Goal: Transaction & Acquisition: Purchase product/service

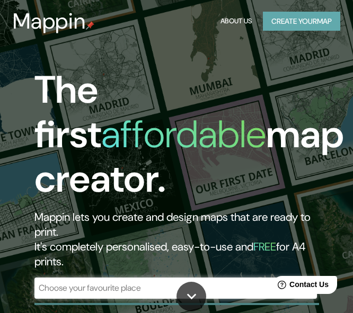
click at [273, 20] on button "Create your map" at bounding box center [301, 22] width 77 height 20
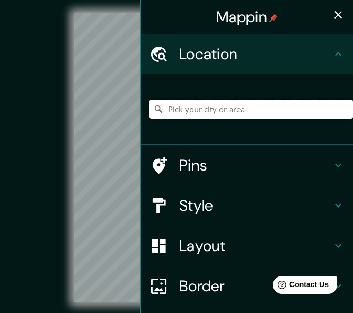
click at [225, 107] on input "Pick your city or area" at bounding box center [250, 109] width 203 height 19
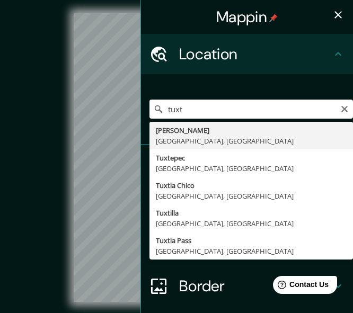
type input "[GEOGRAPHIC_DATA][PERSON_NAME], [GEOGRAPHIC_DATA], [GEOGRAPHIC_DATA]"
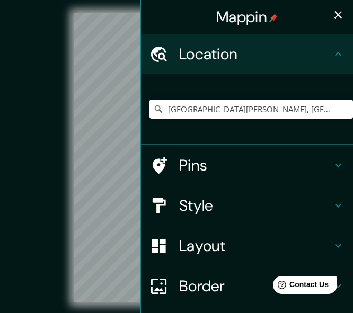
click at [332, 11] on icon "button" at bounding box center [338, 14] width 13 height 13
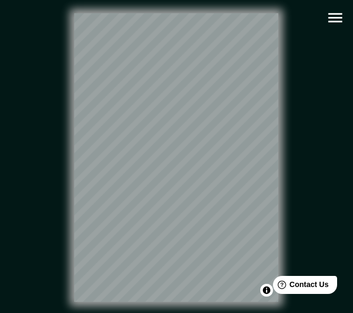
click at [321, 206] on div "© Mapbox © OpenStreetMap Improve this map" at bounding box center [175, 158] width 317 height 282
drag, startPoint x: 128, startPoint y: 6, endPoint x: 200, endPoint y: 116, distance: 131.7
click at [200, 116] on div at bounding box center [202, 112] width 8 height 8
click at [206, 105] on div at bounding box center [205, 102] width 8 height 8
drag, startPoint x: 179, startPoint y: 48, endPoint x: 200, endPoint y: 86, distance: 43.9
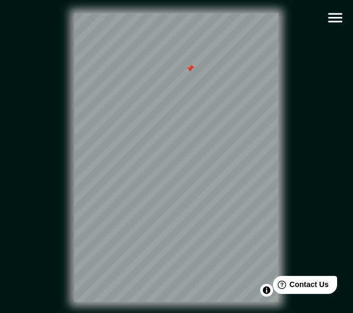
click at [194, 73] on div at bounding box center [190, 69] width 8 height 8
click at [200, 87] on div at bounding box center [198, 84] width 8 height 8
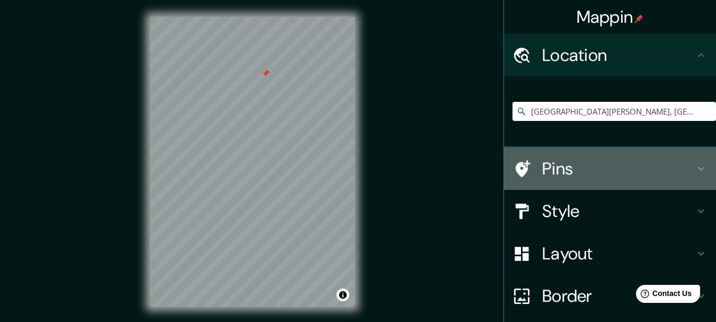
click at [352, 166] on h4 "Pins" at bounding box center [618, 168] width 153 height 21
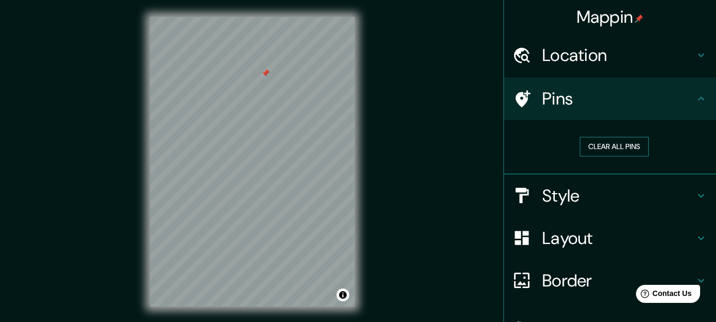
click at [352, 147] on button "Clear all pins" at bounding box center [614, 147] width 69 height 20
click at [352, 190] on h4 "Style" at bounding box center [618, 195] width 153 height 21
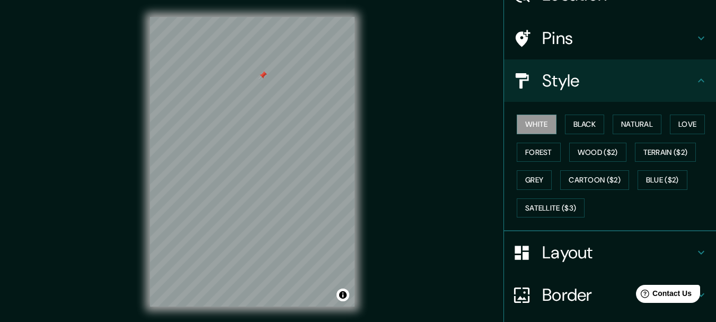
scroll to position [52, 0]
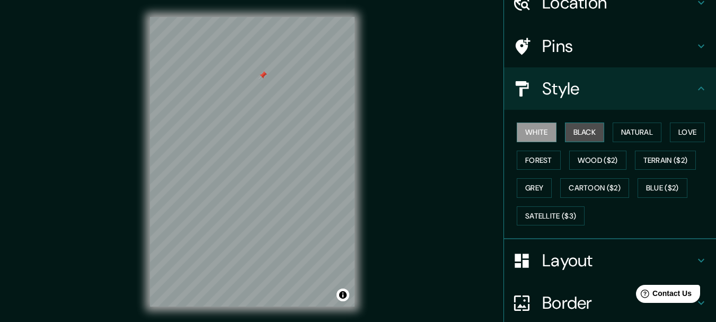
click at [352, 126] on button "Black" at bounding box center [585, 132] width 40 height 20
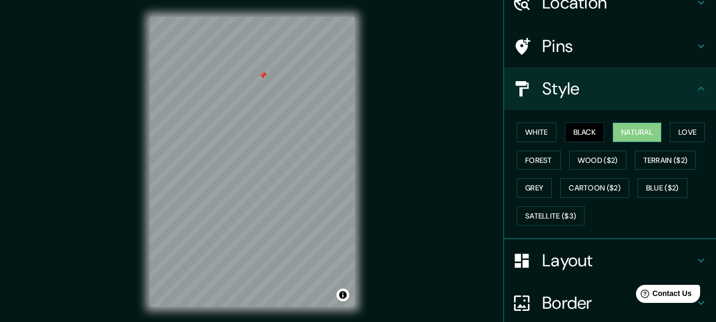
click at [352, 127] on button "Natural" at bounding box center [637, 132] width 49 height 20
click at [352, 134] on button "Love" at bounding box center [687, 132] width 35 height 20
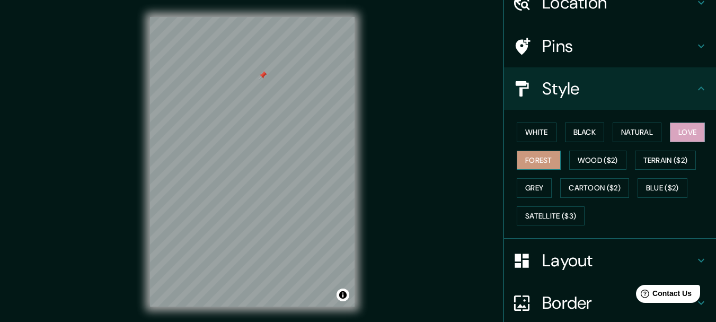
click at [352, 162] on button "Forest" at bounding box center [539, 161] width 44 height 20
click at [352, 157] on button "Wood ($2)" at bounding box center [597, 161] width 57 height 20
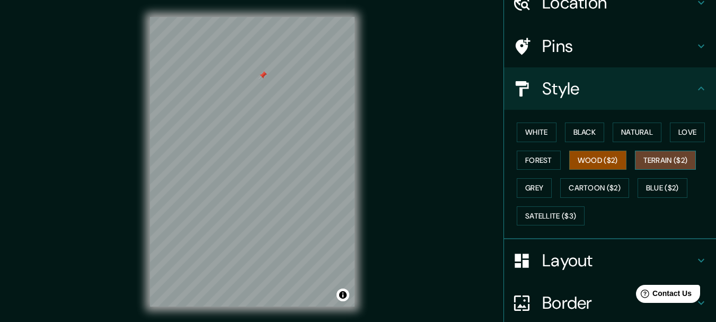
click at [352, 154] on button "Terrain ($2)" at bounding box center [665, 161] width 61 height 20
click at [352, 185] on button "Grey" at bounding box center [534, 188] width 35 height 20
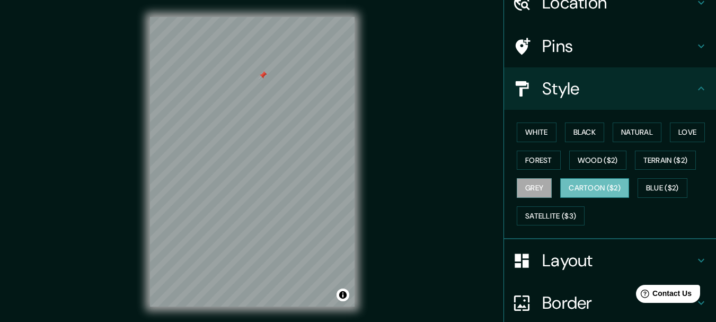
click at [352, 185] on button "Cartoon ($2)" at bounding box center [594, 188] width 69 height 20
click at [352, 190] on button "Blue ($2)" at bounding box center [663, 188] width 50 height 20
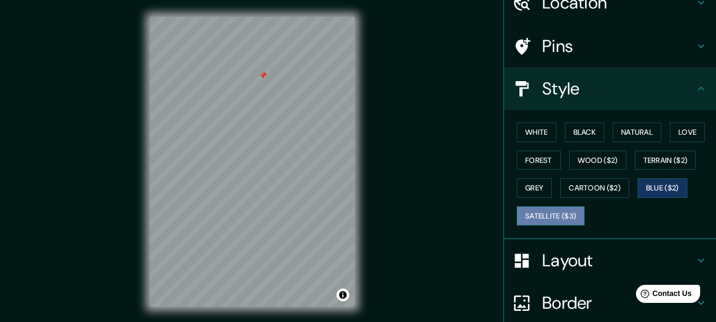
click at [352, 220] on button "Satellite ($3)" at bounding box center [551, 216] width 68 height 20
click at [352, 187] on button "Blue ($2)" at bounding box center [663, 188] width 50 height 20
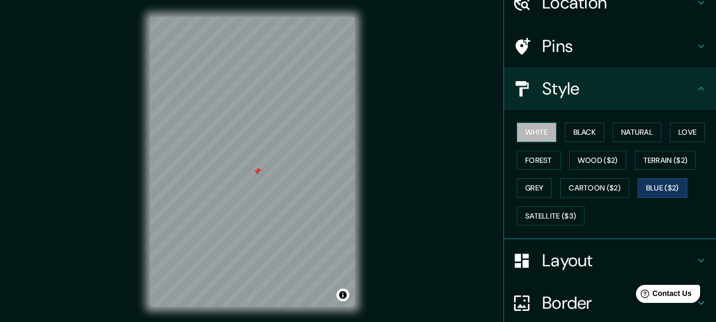
click at [352, 130] on button "White" at bounding box center [537, 132] width 40 height 20
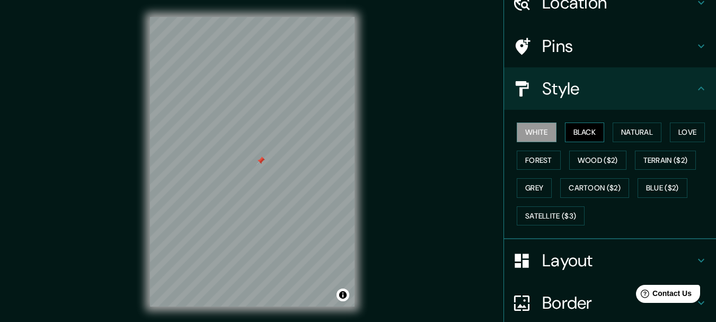
click at [352, 131] on button "Black" at bounding box center [585, 132] width 40 height 20
click at [352, 129] on button "Natural" at bounding box center [637, 132] width 49 height 20
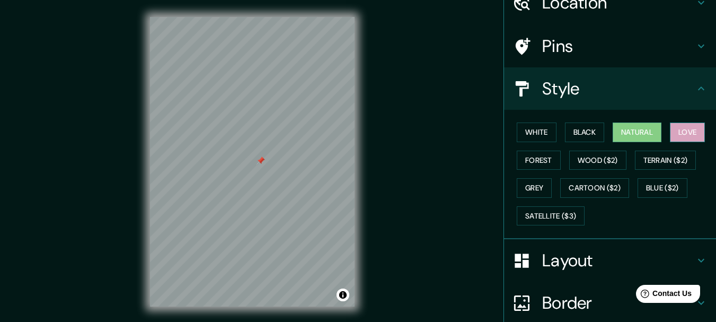
click at [352, 126] on button "Love" at bounding box center [687, 132] width 35 height 20
click at [352, 198] on div "White Black Natural Love Forest Wood ($2) Terrain ($2) Grey Cartoon ($2) Blue (…" at bounding box center [613, 173] width 203 height 111
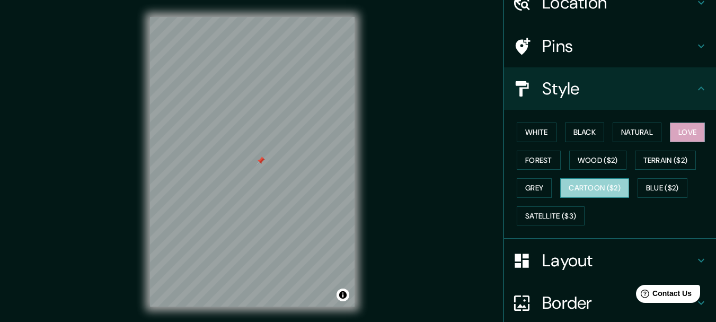
click at [352, 185] on button "Cartoon ($2)" at bounding box center [594, 188] width 69 height 20
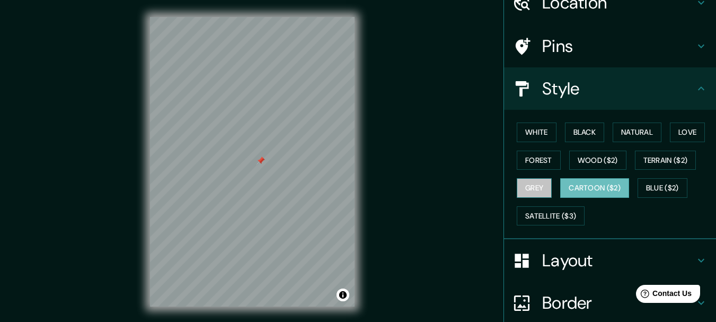
click at [352, 193] on button "Grey" at bounding box center [534, 188] width 35 height 20
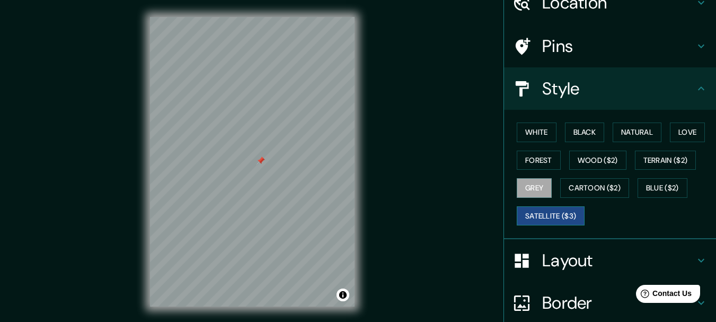
click at [352, 214] on button "Satellite ($3)" at bounding box center [551, 216] width 68 height 20
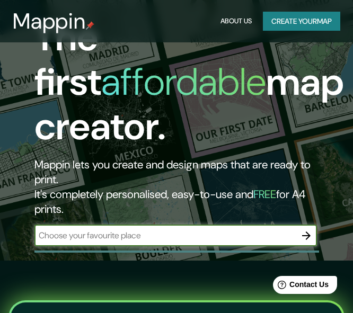
scroll to position [91, 0]
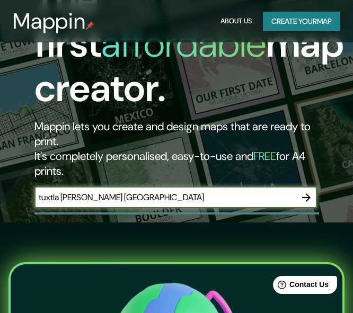
type input "tuxtla Gutierrez chiapas"
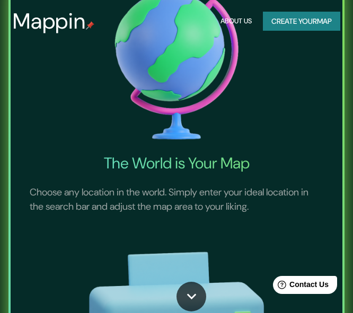
scroll to position [0, 0]
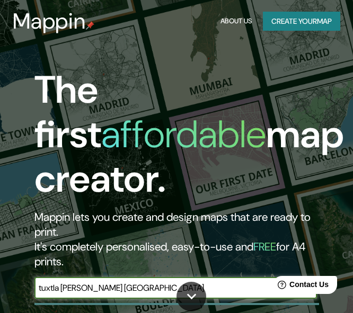
click at [233, 286] on input "tuxtla Gutierrez chiapas" at bounding box center [164, 288] width 261 height 12
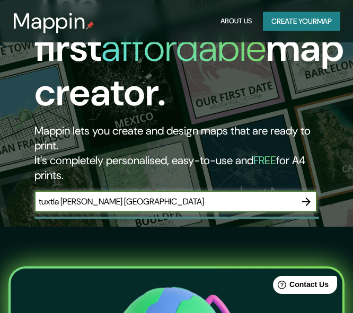
scroll to position [103, 0]
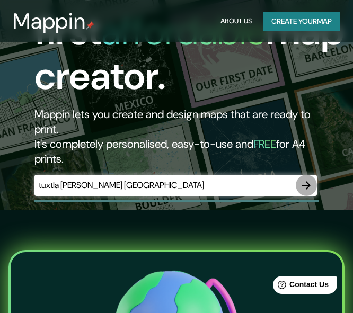
click at [306, 191] on icon "button" at bounding box center [306, 185] width 13 height 13
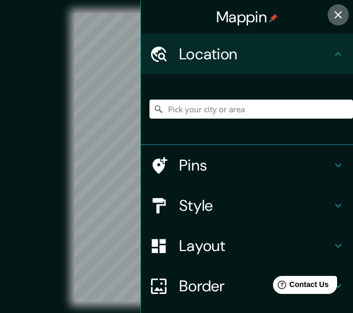
click at [332, 12] on icon "button" at bounding box center [338, 14] width 13 height 13
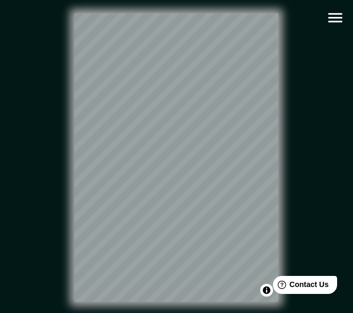
click at [155, 7] on div "© Mapbox © OpenStreetMap Improve this map" at bounding box center [176, 158] width 351 height 316
drag, startPoint x: 181, startPoint y: 201, endPoint x: 190, endPoint y: 208, distance: 11.3
click at [190, 208] on div at bounding box center [192, 206] width 8 height 8
click at [192, 210] on div at bounding box center [191, 206] width 8 height 8
click at [308, 202] on div "© Mapbox © OpenStreetMap Improve this map" at bounding box center [175, 158] width 317 height 282
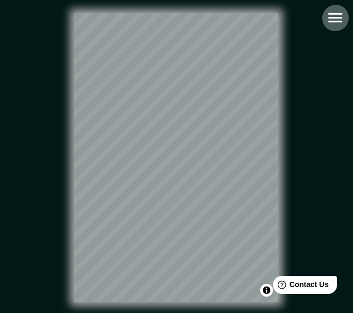
click at [344, 17] on icon "button" at bounding box center [335, 17] width 19 height 19
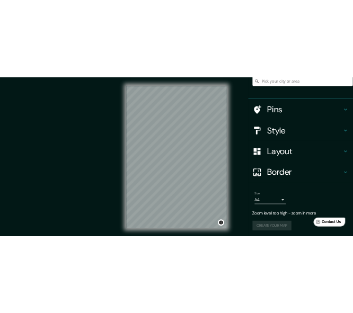
scroll to position [101, 0]
